Goal: Task Accomplishment & Management: Complete application form

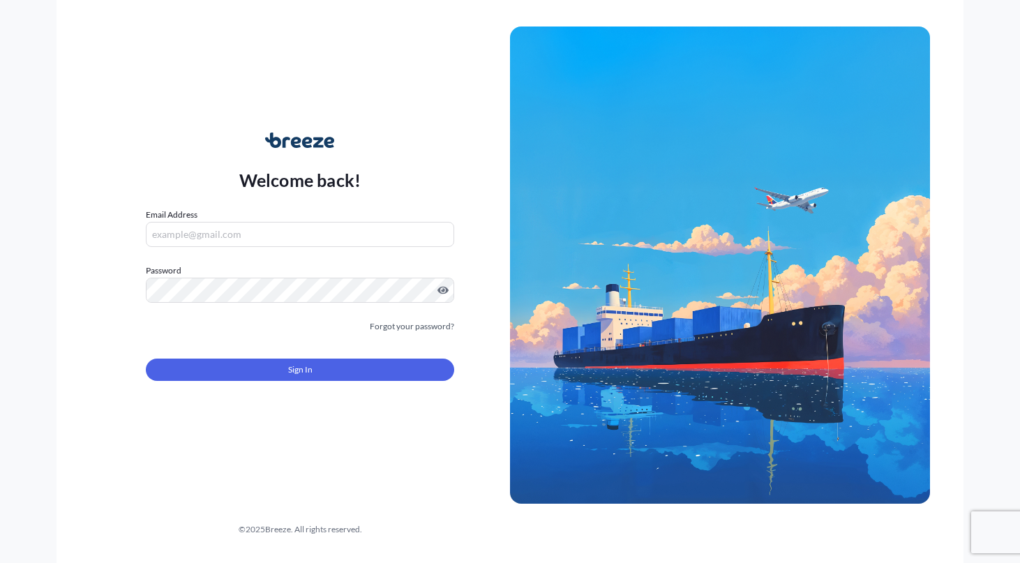
type input "[EMAIL_ADDRESS][DOMAIN_NAME]"
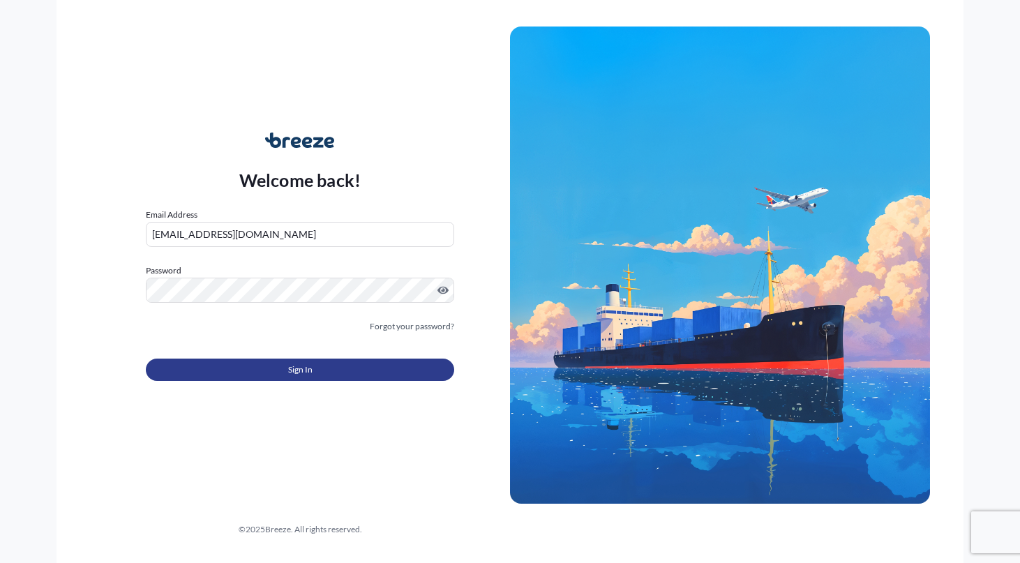
click at [309, 370] on span "Sign In" at bounding box center [300, 370] width 24 height 14
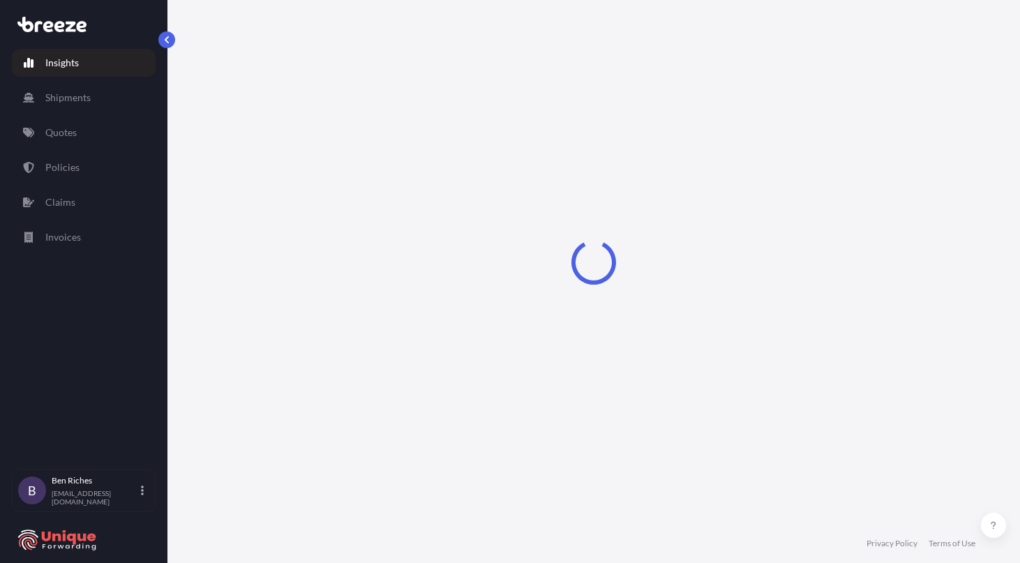
select select "2025"
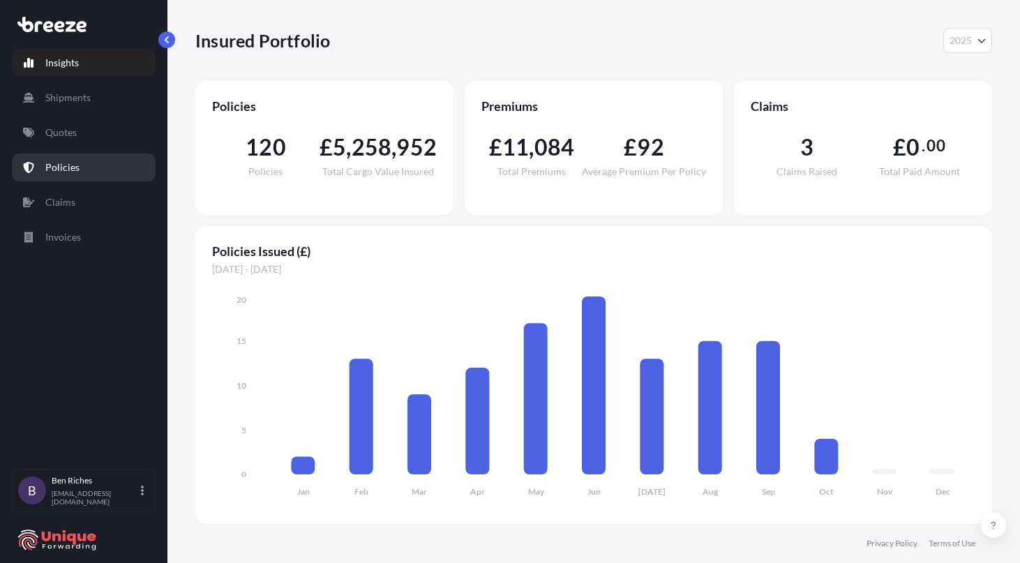
click at [70, 165] on p "Policies" at bounding box center [62, 167] width 34 height 14
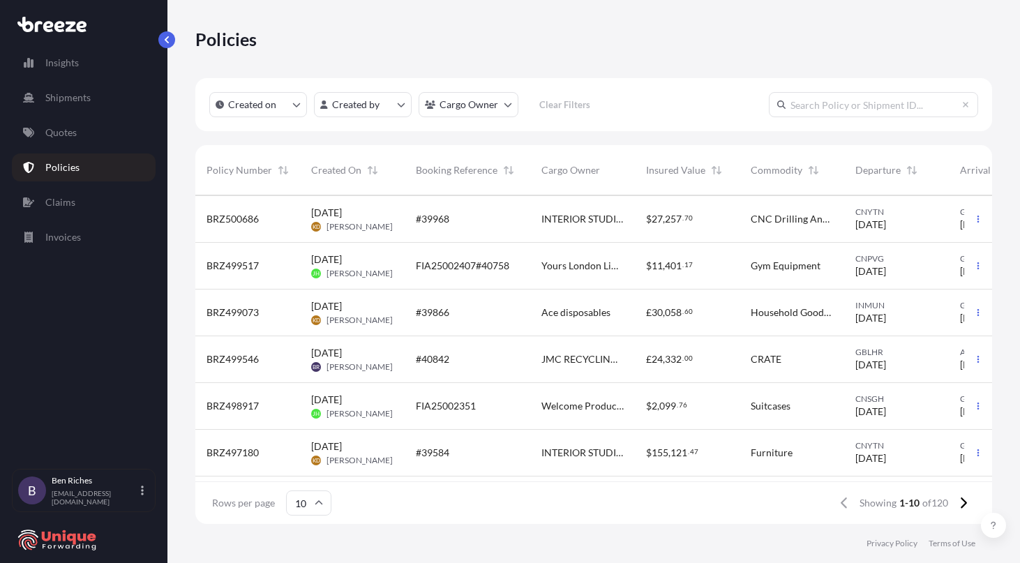
scroll to position [192, 0]
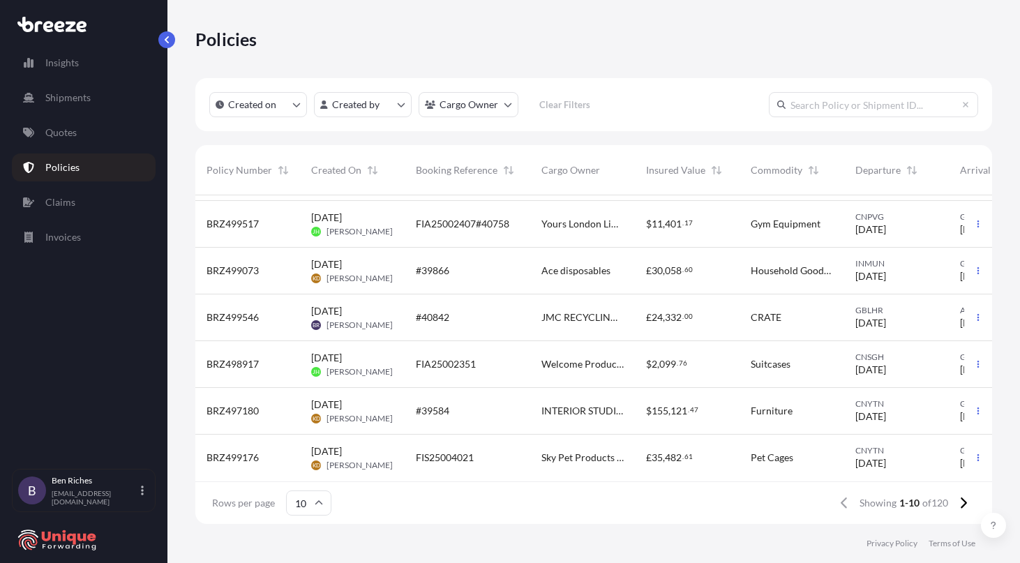
click at [818, 104] on input "text" at bounding box center [873, 104] width 209 height 25
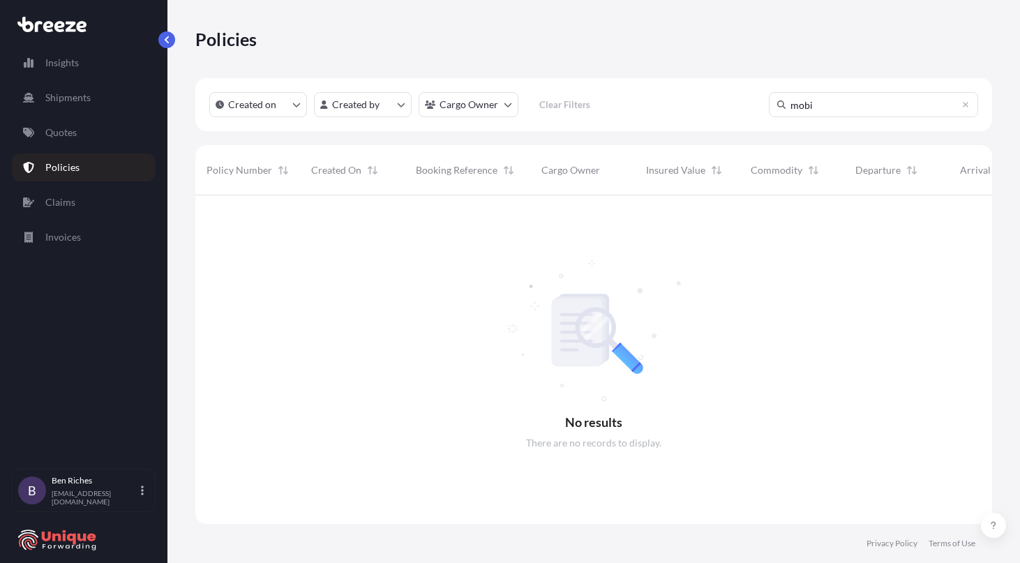
scroll to position [368, 786]
type input "m"
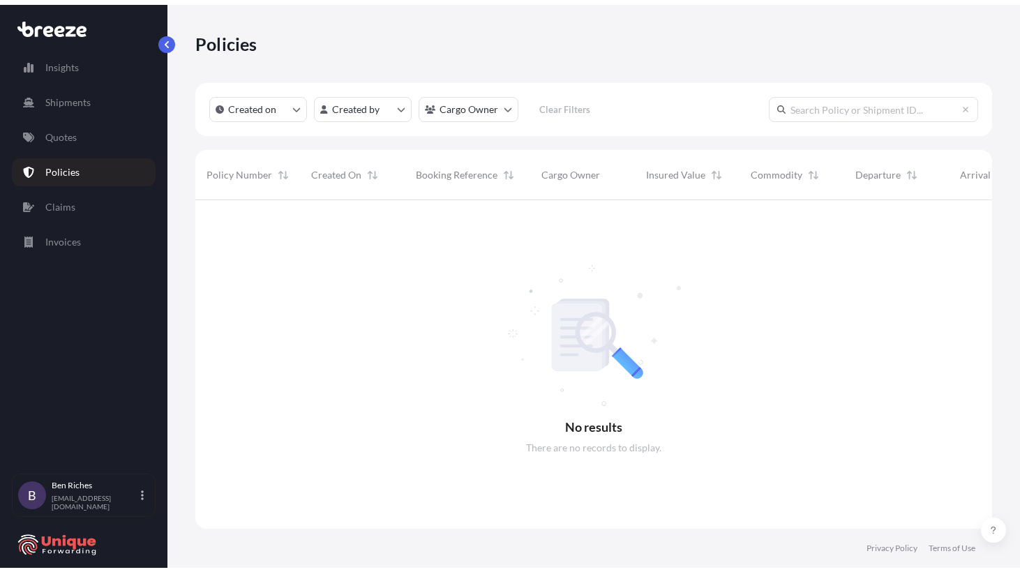
scroll to position [326, 786]
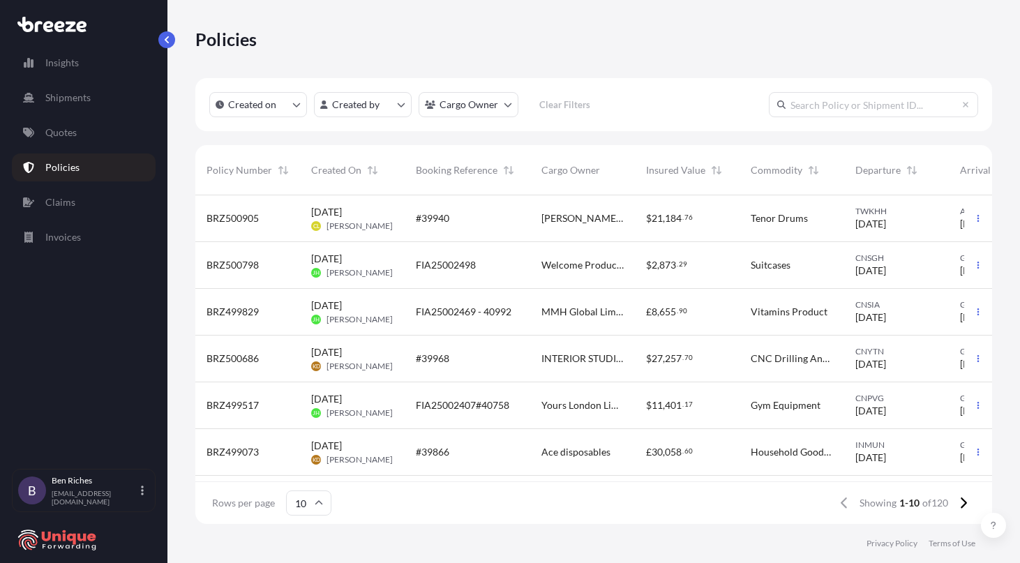
click at [844, 101] on input "text" at bounding box center [873, 104] width 209 height 25
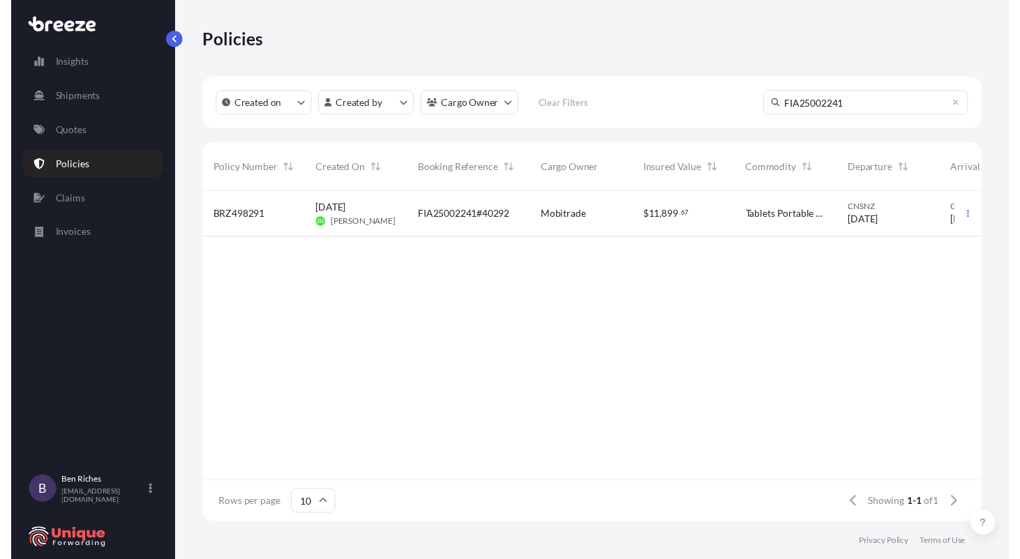
scroll to position [322, 786]
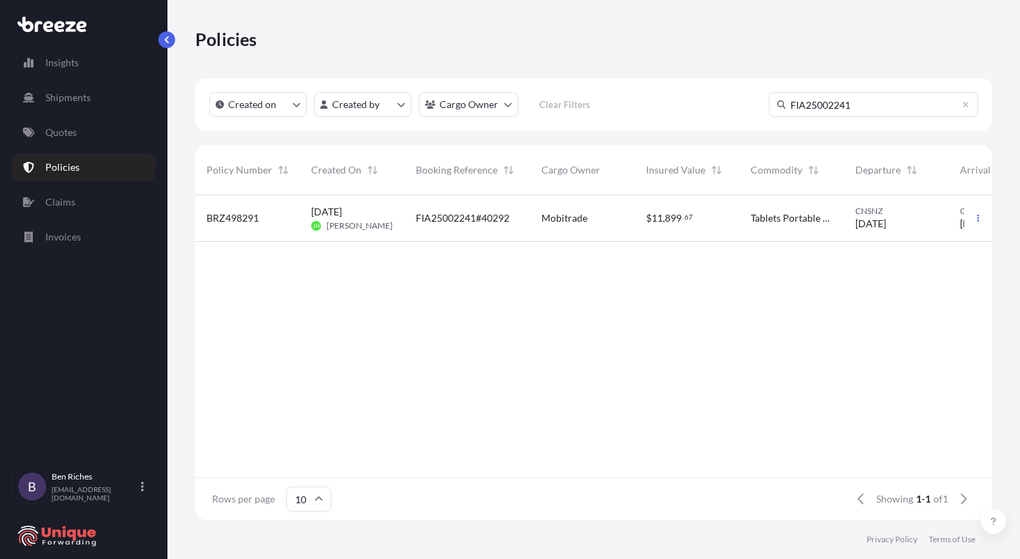
type input "FIA25002241"
click at [270, 317] on div "BRZ498291 [DATE] JH [PERSON_NAME] FIA25002241#40292 Mobitrade $ 11 , 899 . 67 T…" at bounding box center [669, 336] width 949 height 282
click at [513, 213] on div "FIA25002241#40292" at bounding box center [467, 218] width 103 height 14
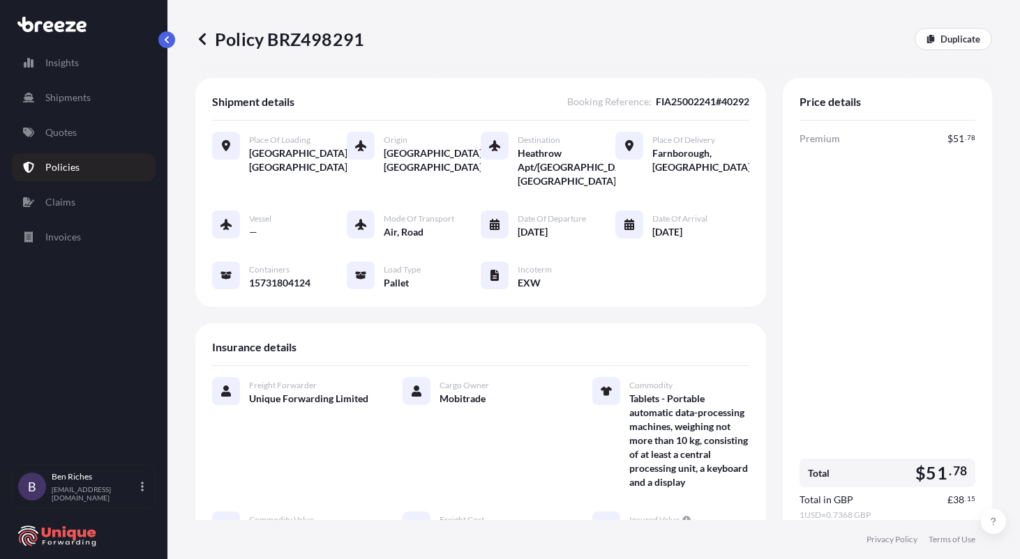
scroll to position [377, 0]
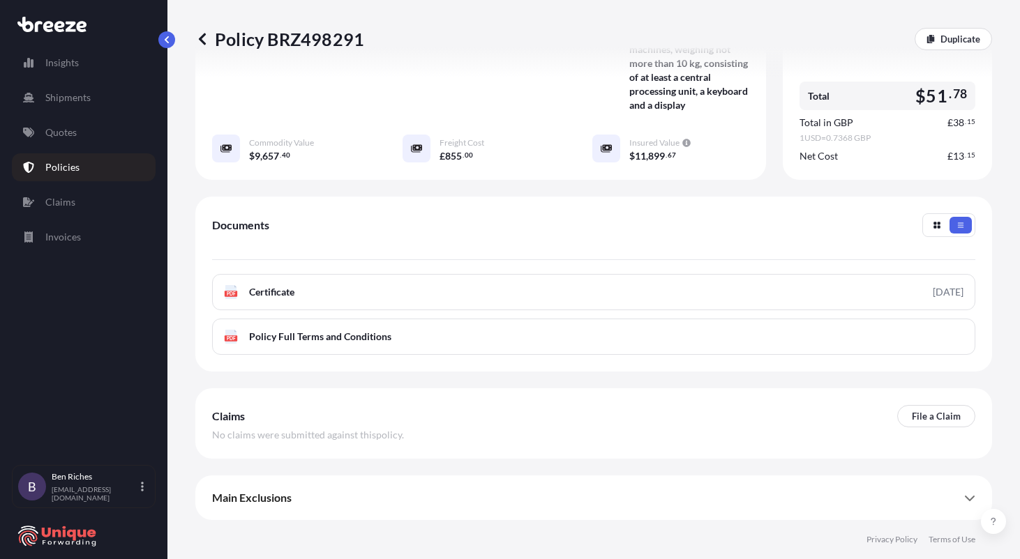
click at [251, 488] on div "Main Exclusions" at bounding box center [593, 497] width 763 height 33
click at [912, 421] on p "File a Claim" at bounding box center [936, 416] width 49 height 14
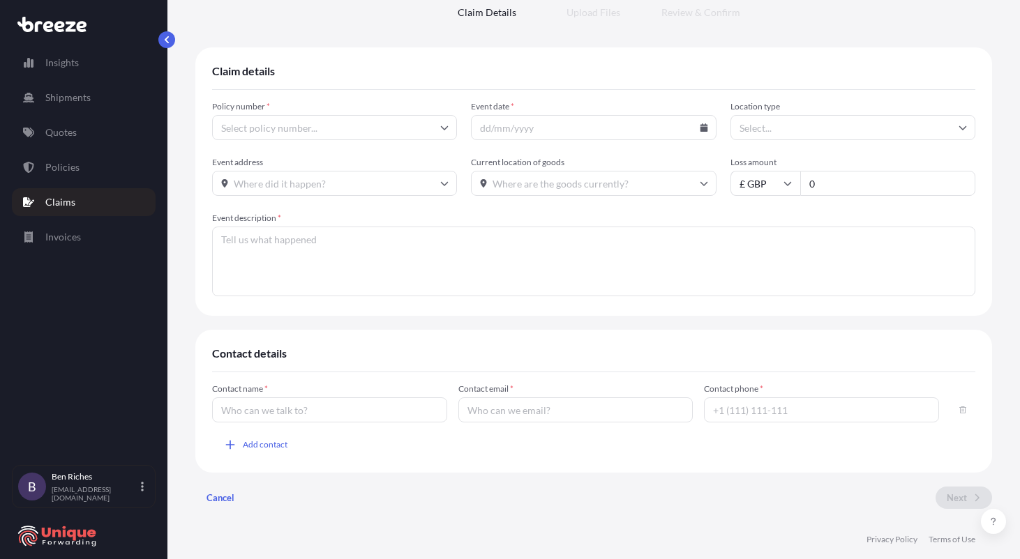
type input "BRZ498291"
click at [293, 184] on input "Event address" at bounding box center [334, 183] width 245 height 25
click at [517, 128] on input "Event date *" at bounding box center [593, 127] width 245 height 25
click at [668, 124] on input "Event date *" at bounding box center [593, 127] width 245 height 25
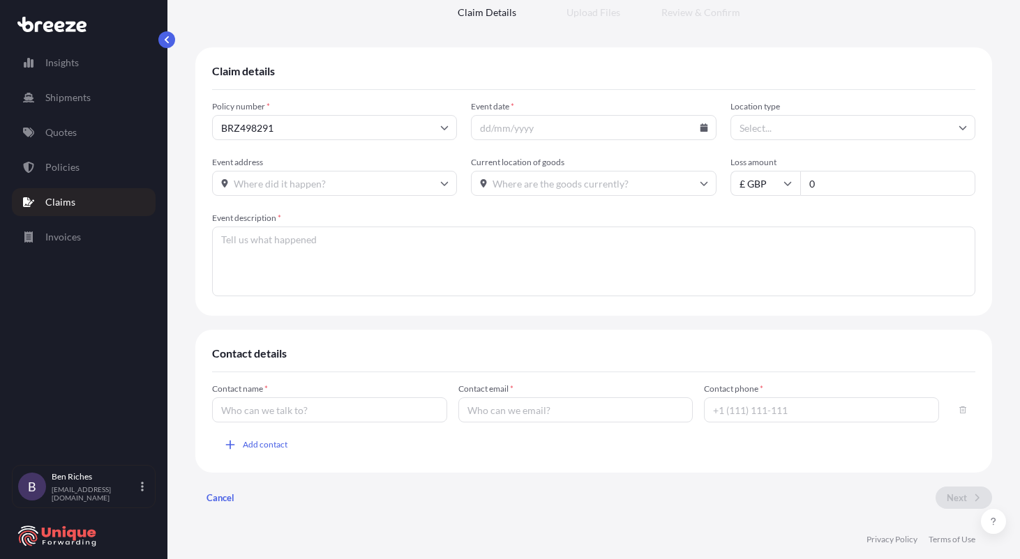
click at [700, 126] on icon at bounding box center [704, 127] width 8 height 8
click at [515, 170] on icon at bounding box center [513, 174] width 4 height 8
click at [556, 273] on button "17" at bounding box center [567, 261] width 22 height 22
type input "[DATE]"
click at [753, 123] on input "Location type" at bounding box center [852, 127] width 245 height 25
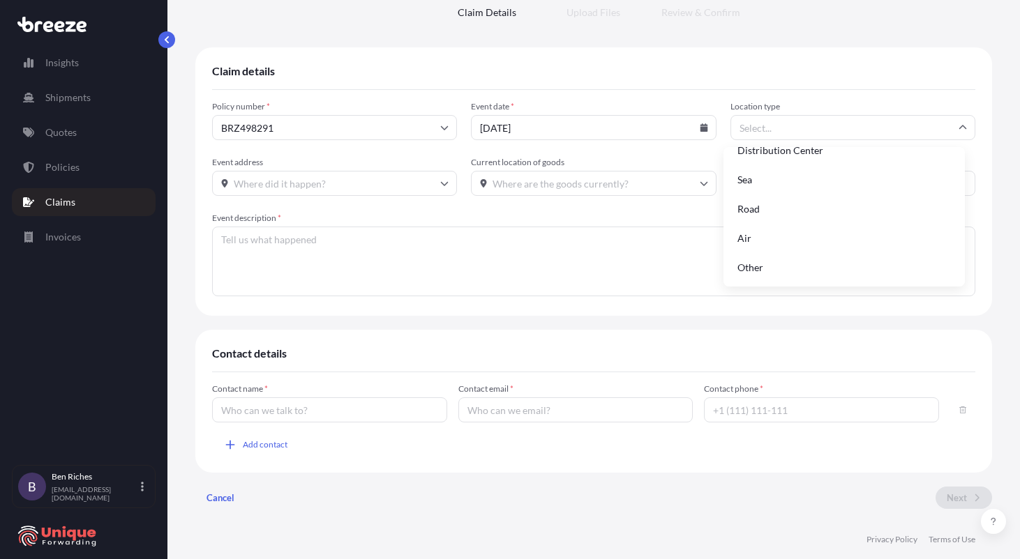
scroll to position [0, 0]
click at [769, 190] on div "Warehouse" at bounding box center [844, 195] width 230 height 27
type input "Warehouse"
click at [280, 183] on input "Event address" at bounding box center [334, 183] width 245 height 25
click at [543, 208] on form "Policy number * BRZ498291 Event date * [DATE] Location type Warehouse Event add…" at bounding box center [593, 200] width 763 height 198
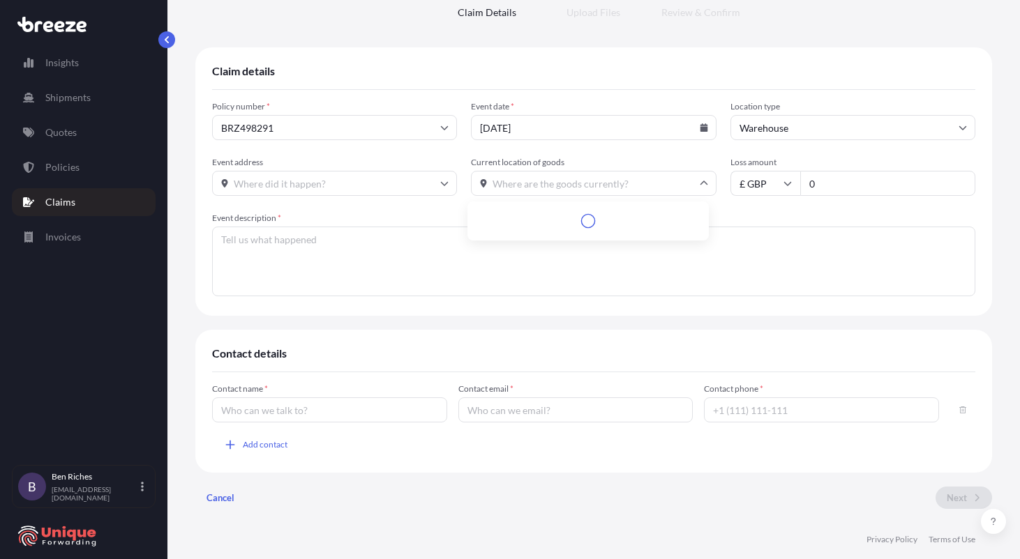
click at [507, 183] on input "Current location of goods" at bounding box center [593, 183] width 245 height 25
click at [815, 187] on input "0" at bounding box center [887, 183] width 175 height 25
click at [750, 189] on input "£ GBP" at bounding box center [765, 183] width 70 height 25
click at [744, 282] on div "$ USD" at bounding box center [758, 280] width 59 height 27
type input "$ USD"
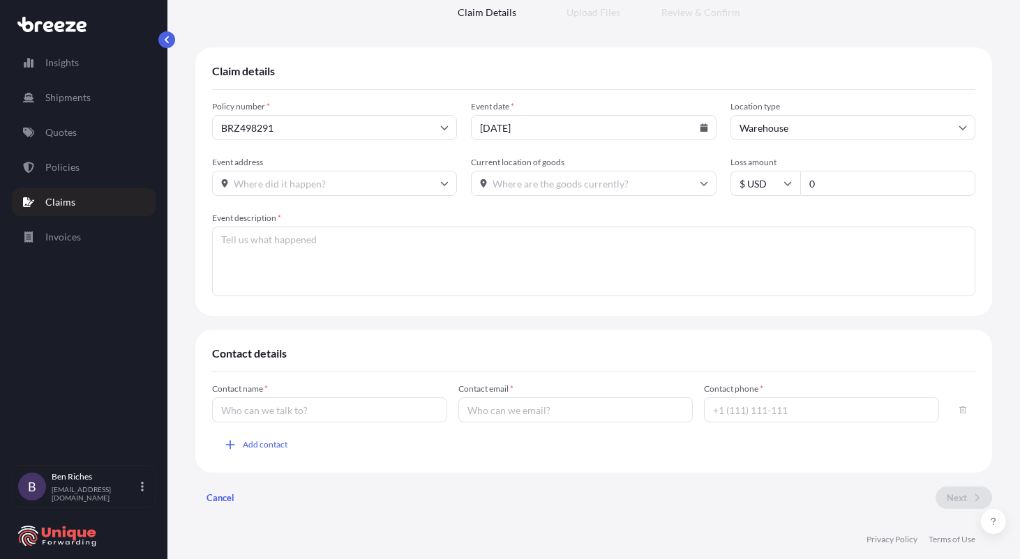
click at [818, 182] on input "0" at bounding box center [887, 183] width 175 height 25
type input "70"
click at [306, 174] on input "Event address" at bounding box center [334, 183] width 245 height 25
click at [298, 184] on input "gu14 9dr" at bounding box center [334, 183] width 245 height 25
click at [297, 215] on li "[STREET_ADDRESS]" at bounding box center [333, 220] width 230 height 27
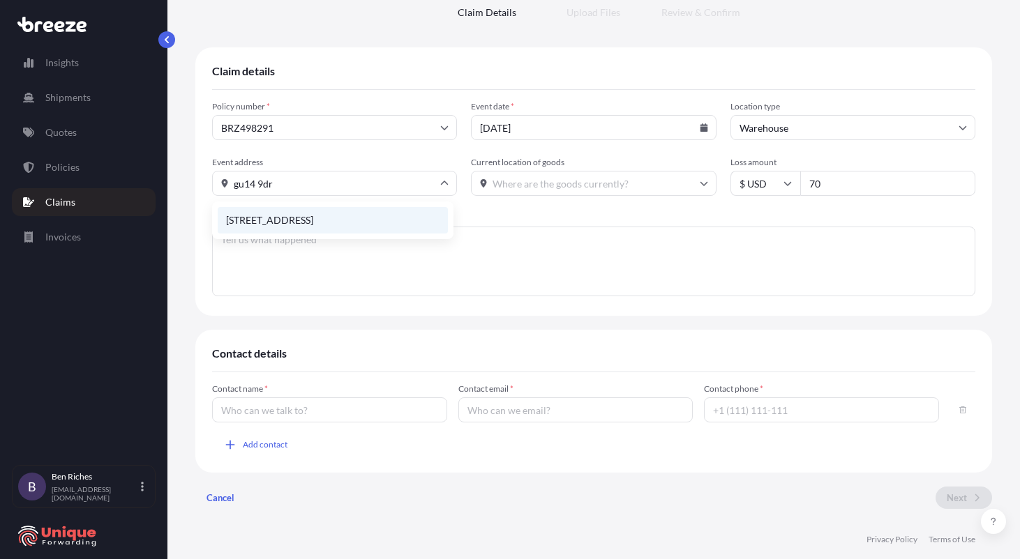
type input "[STREET_ADDRESS]"
click at [498, 177] on input "Current location of goods" at bounding box center [593, 183] width 245 height 25
click at [566, 223] on li "[STREET_ADDRESS]" at bounding box center [588, 220] width 230 height 27
type input "[STREET_ADDRESS]"
click at [442, 268] on textarea "Event description *" at bounding box center [593, 262] width 763 height 70
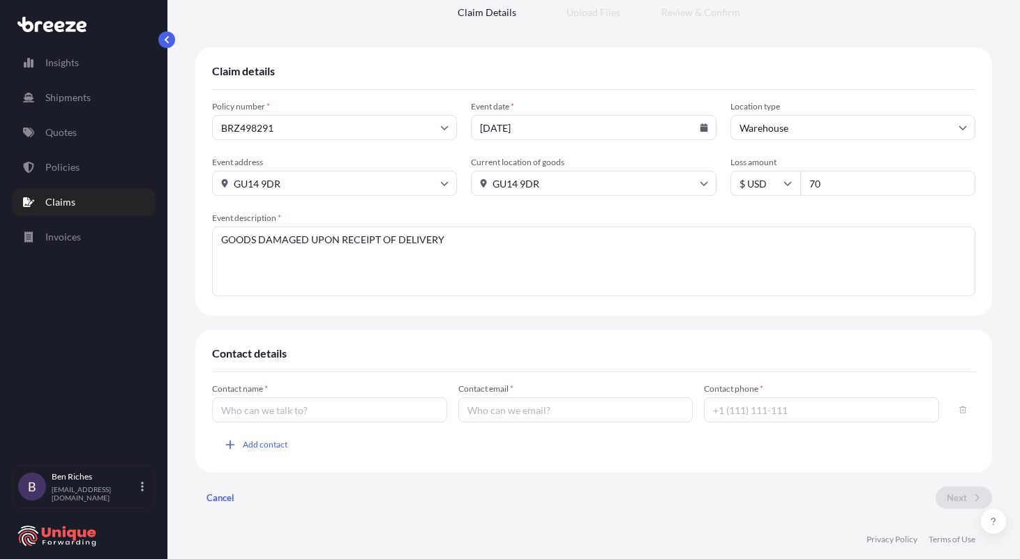
type textarea "GOODS DAMAGED UPON RECEIPT OF DELIVERY"
click at [287, 403] on input "Contact name *" at bounding box center [329, 410] width 235 height 25
type input "Ben"
type input "[EMAIL_ADDRESS][DOMAIN_NAME]"
type input "01277636770"
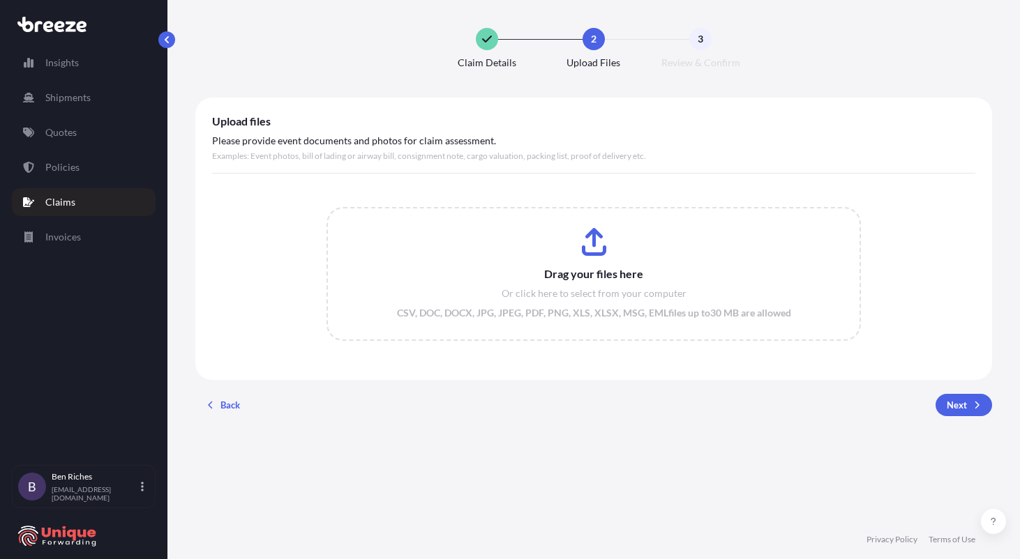
click at [252, 309] on div "Drag your files here Or click here to select from your computer CSV, DOC, DOCX,…" at bounding box center [593, 274] width 763 height 179
drag, startPoint x: 368, startPoint y: 440, endPoint x: 573, endPoint y: 31, distance: 457.0
click at [381, 428] on div "Claim Details 2 Upload Files 3 Review & Confirm Upload files Please provide eve…" at bounding box center [593, 260] width 797 height 520
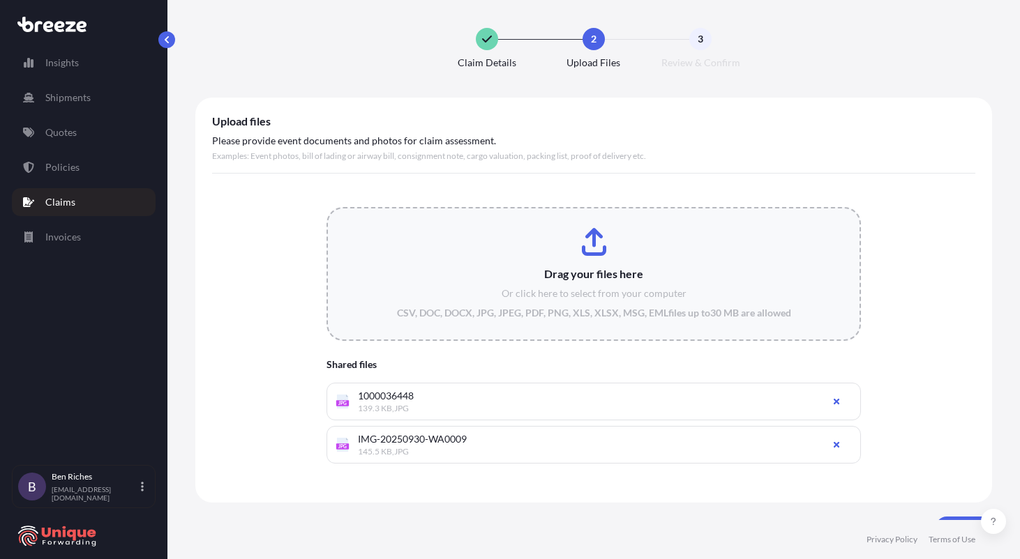
type input "C:\fakepath\IMG-20250930-WA0008.jpg"
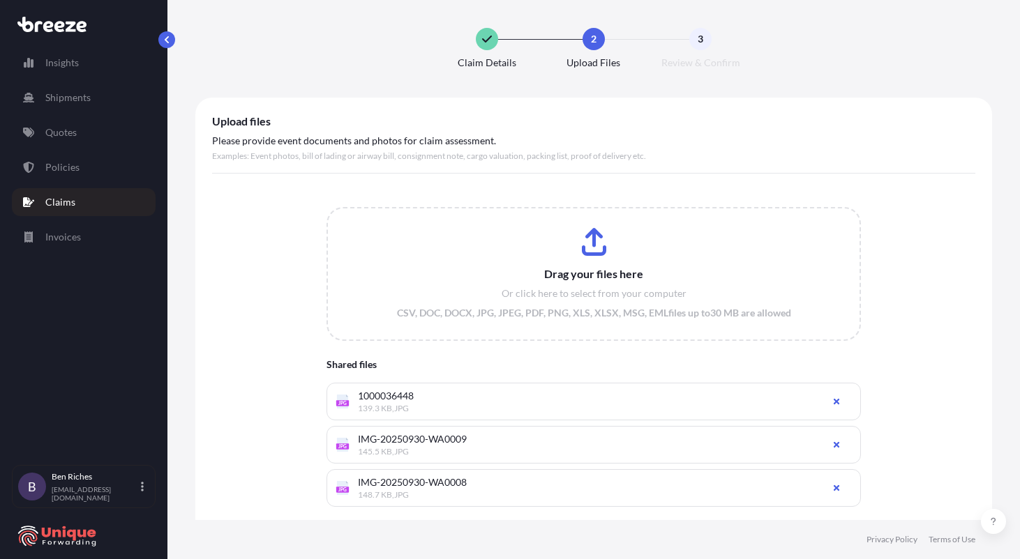
scroll to position [59, 0]
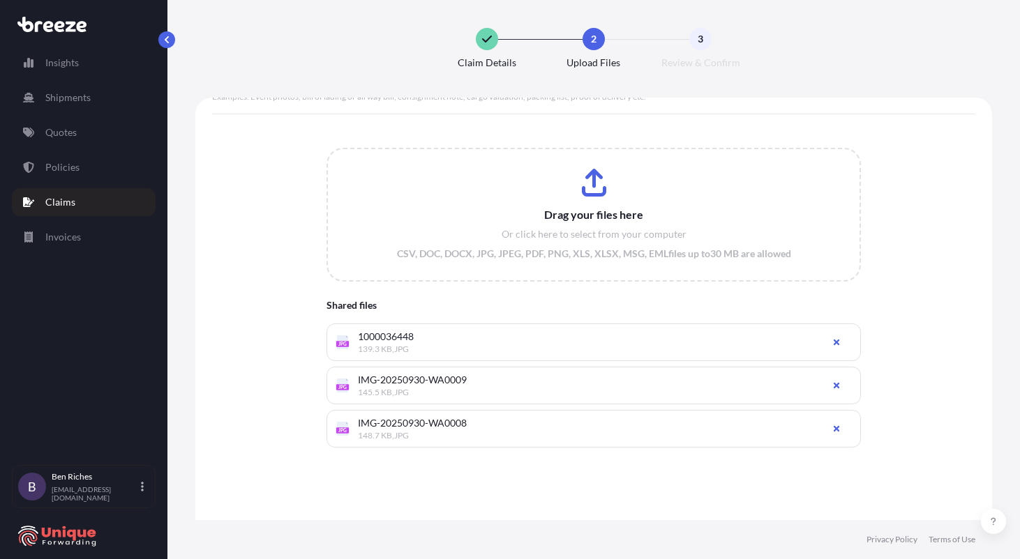
click at [834, 128] on div "Drag your files here Or click here to select from your computer CSV, DOC, DOCX,…" at bounding box center [593, 298] width 763 height 345
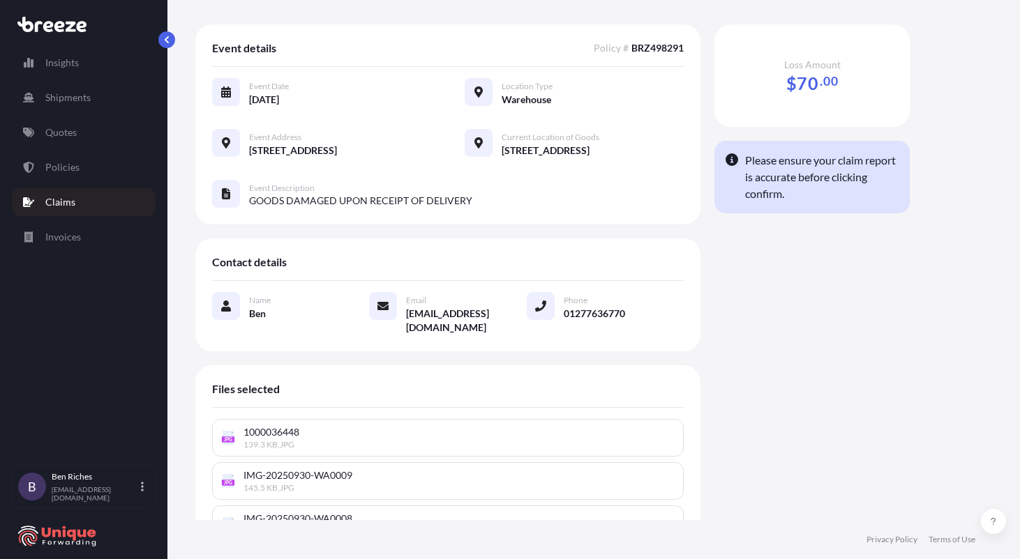
scroll to position [146, 0]
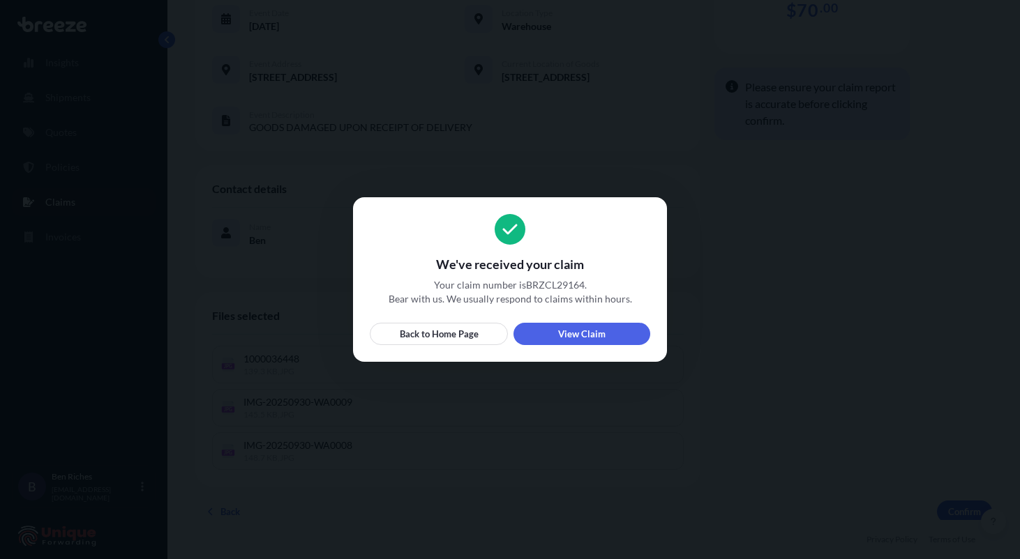
click at [543, 282] on span "Your claim number is BRZCL29164 ." at bounding box center [510, 285] width 280 height 14
copy span "BRZCL29164"
click at [437, 341] on link "Back to Home Page" at bounding box center [439, 334] width 138 height 22
